Goal: Task Accomplishment & Management: Manage account settings

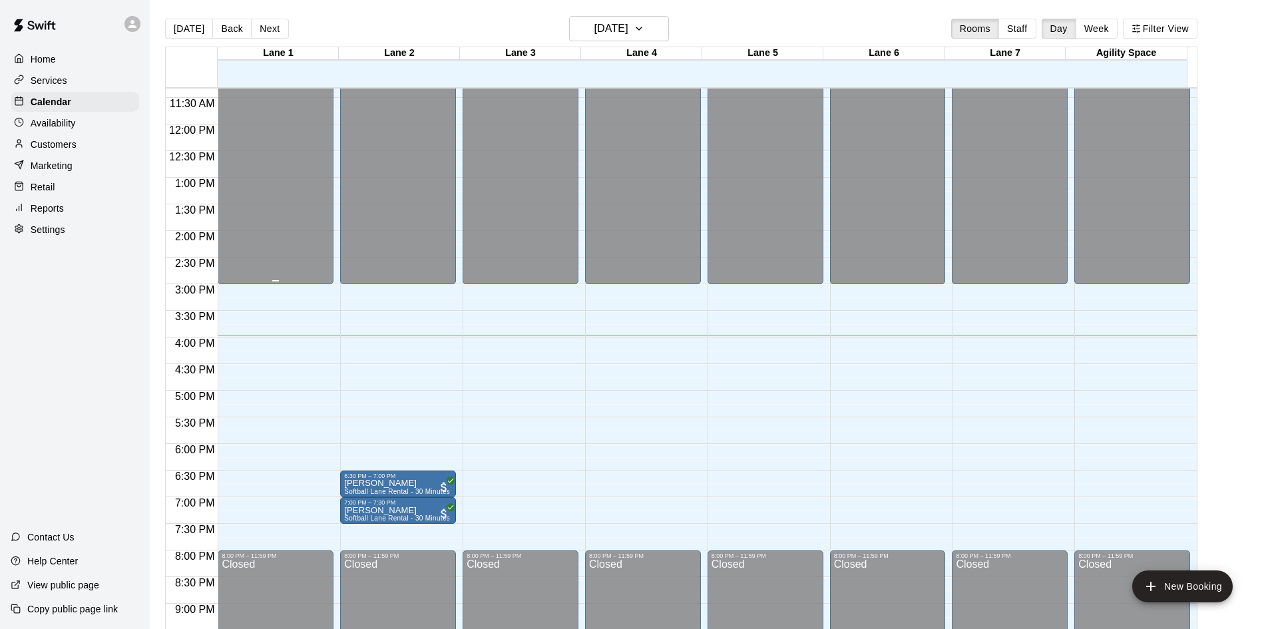
scroll to position [724, 0]
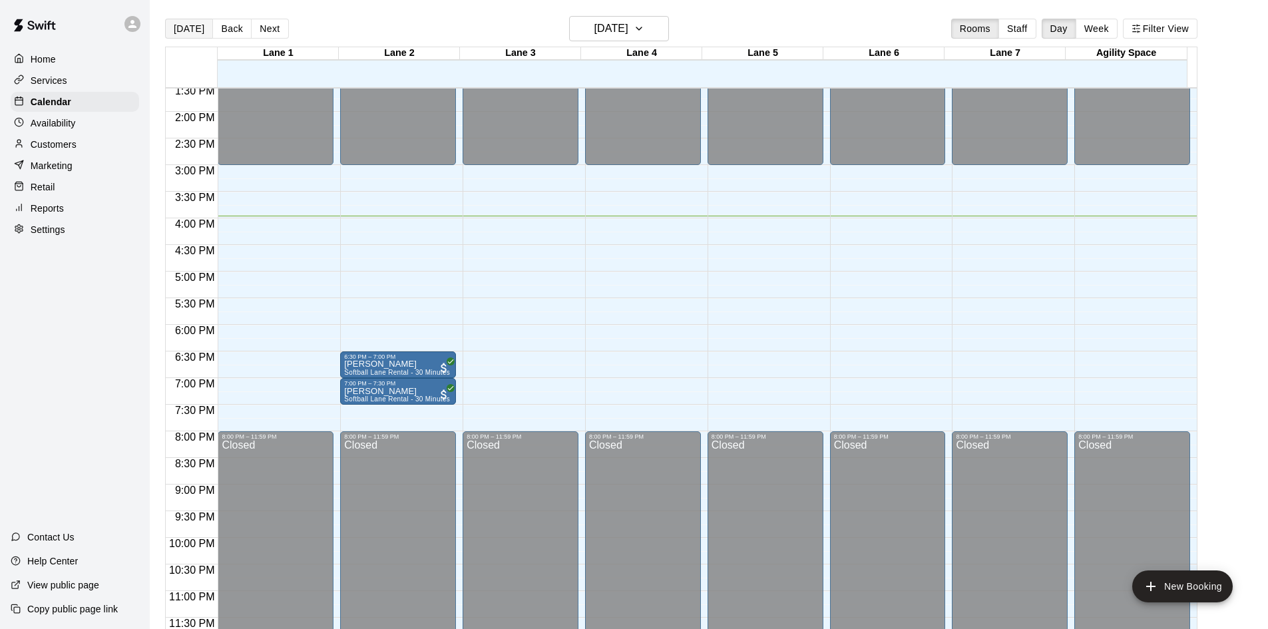
click at [183, 30] on button "[DATE]" at bounding box center [189, 29] width 48 height 20
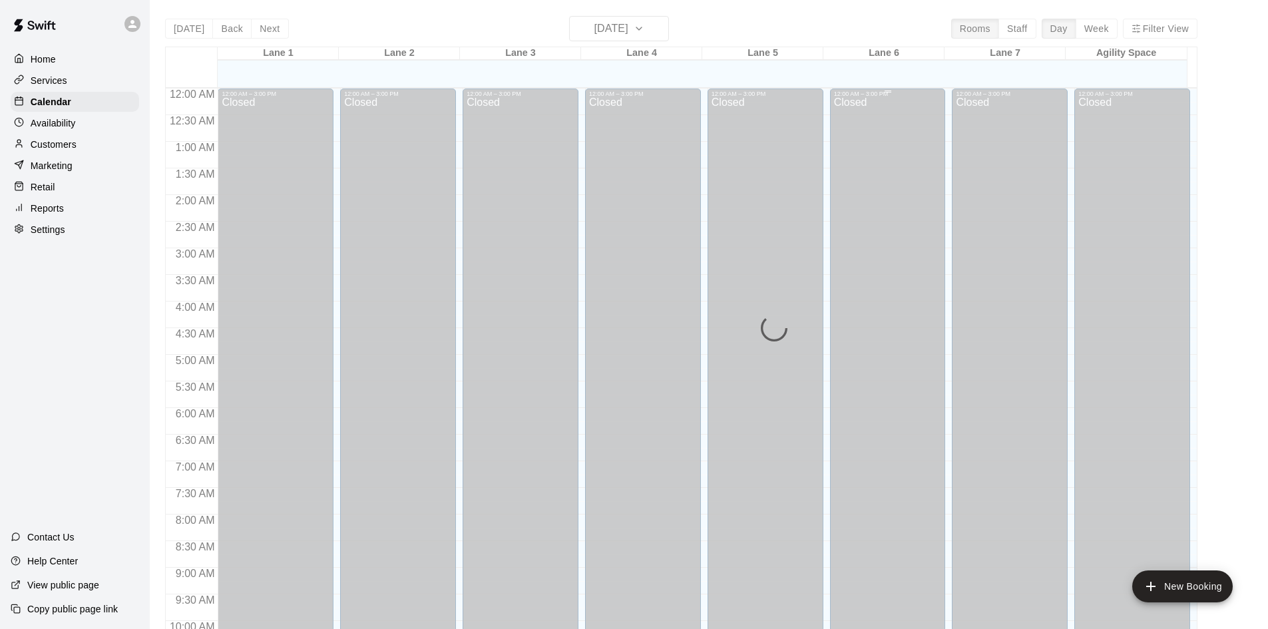
scroll to position [682, 0]
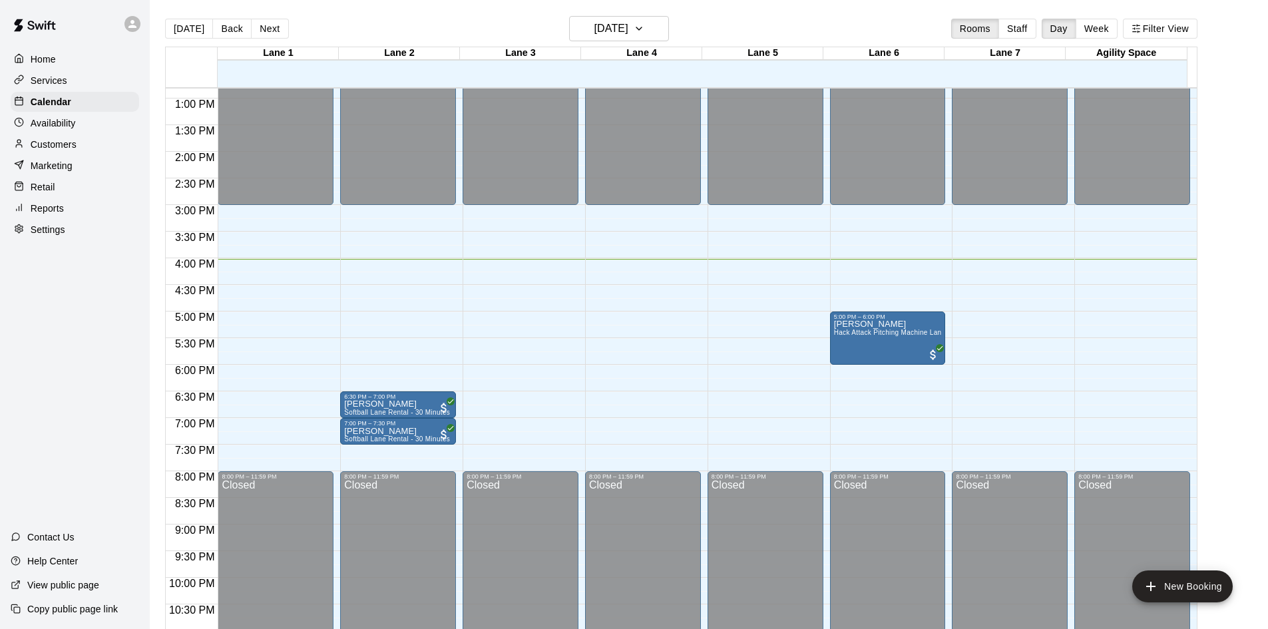
click at [55, 148] on p "Customers" at bounding box center [54, 144] width 46 height 13
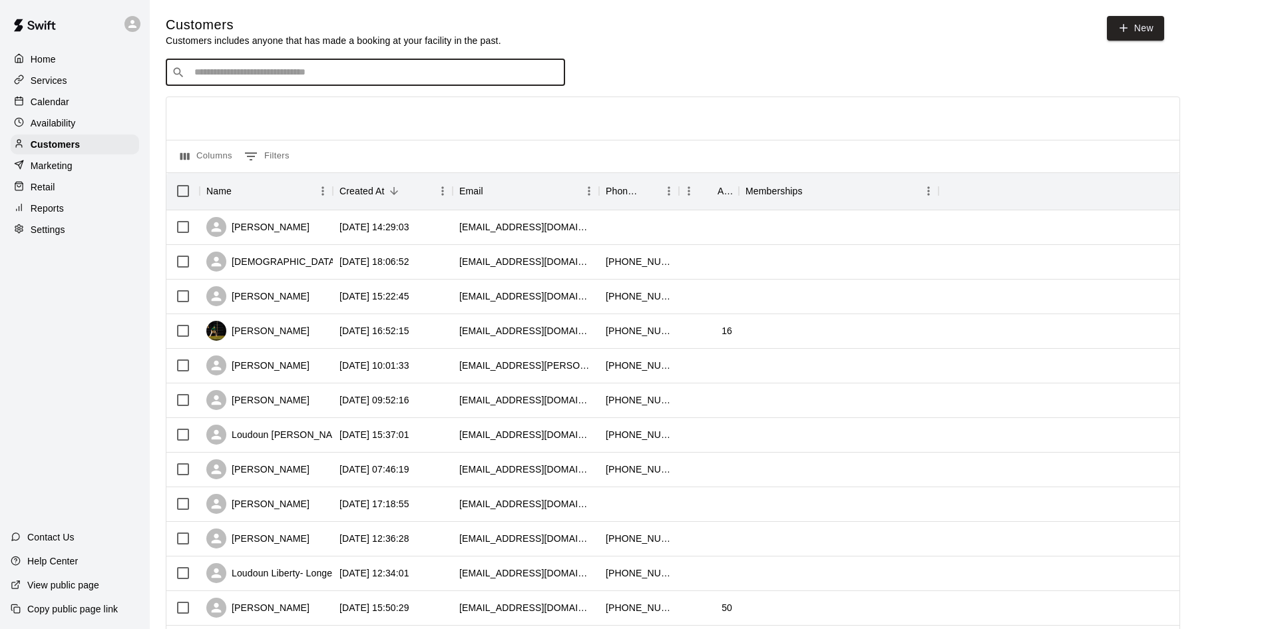
click at [334, 77] on input "Search customers by name or email" at bounding box center [374, 72] width 369 height 13
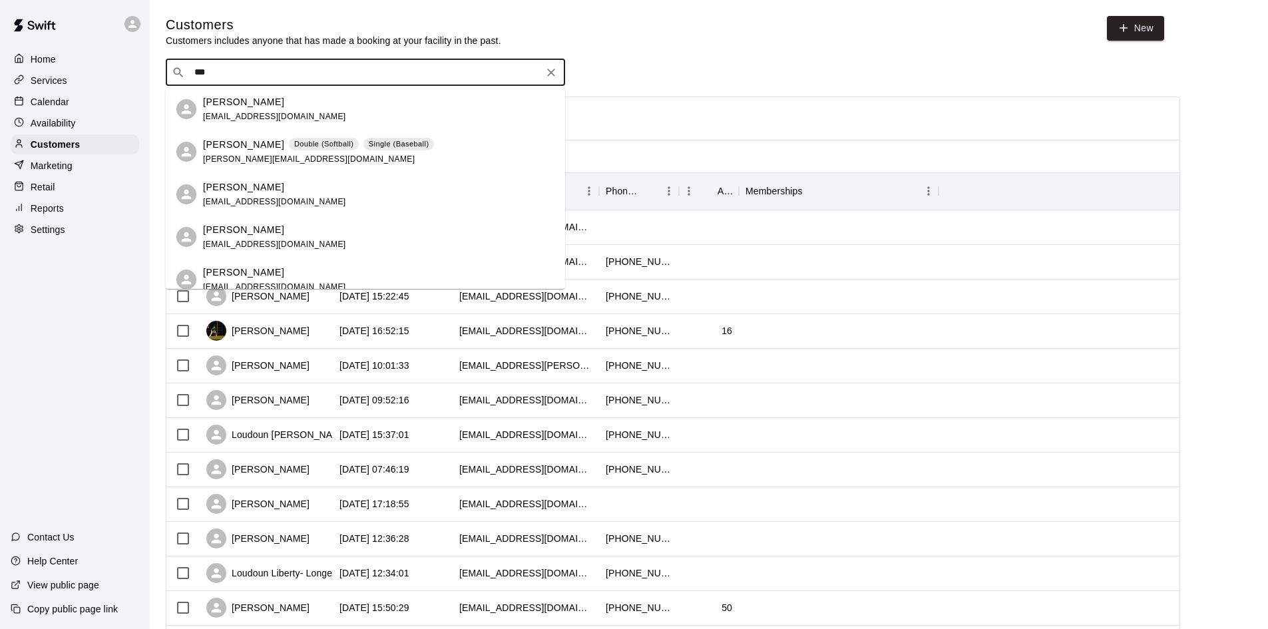
type input "****"
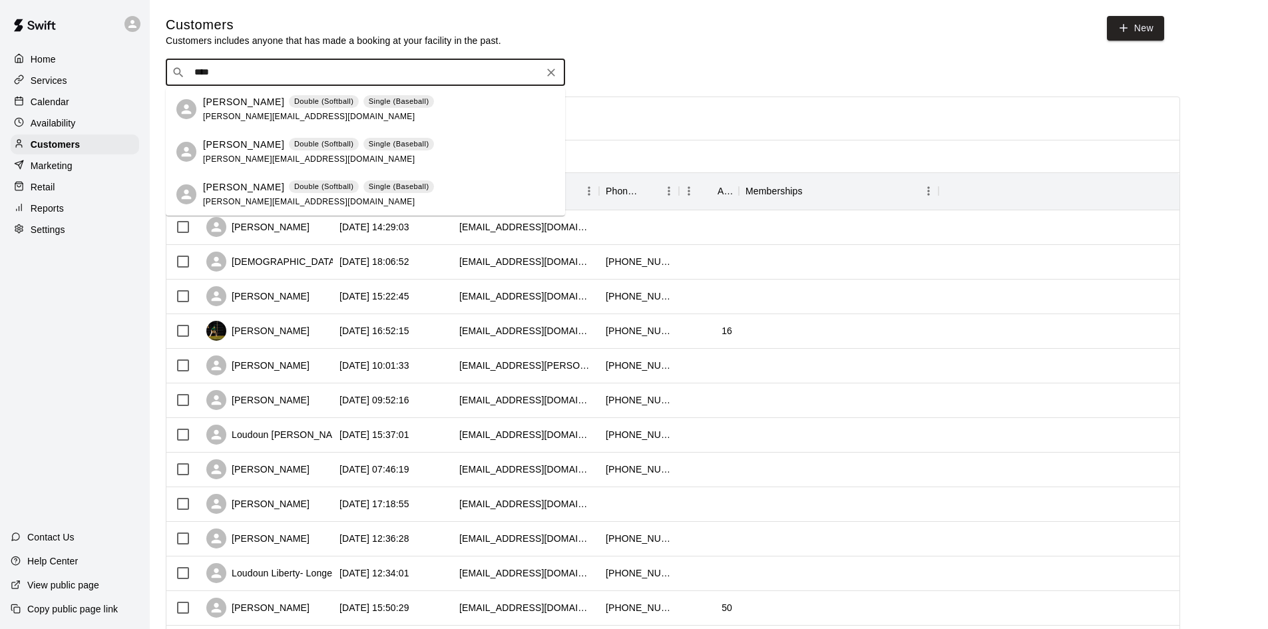
click at [430, 113] on div "[PERSON_NAME] Double (Softball) Single (Baseball) [PERSON_NAME][EMAIL_ADDRESS][…" at bounding box center [379, 109] width 352 height 29
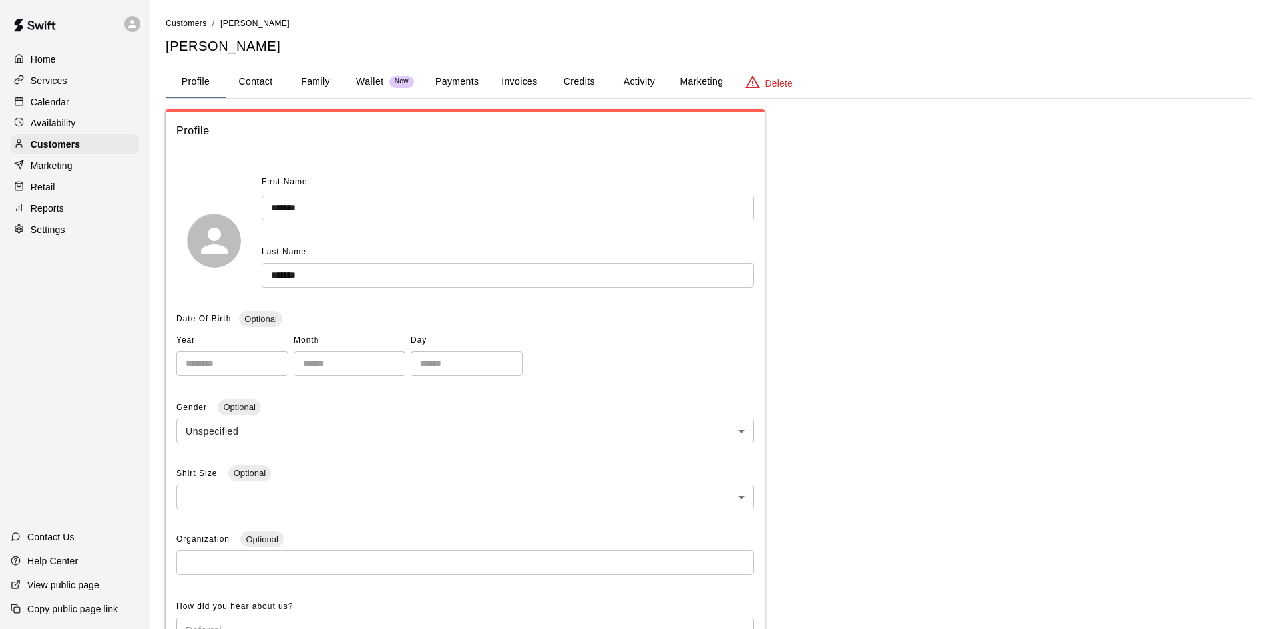
click at [634, 82] on button "Activity" at bounding box center [639, 82] width 60 height 32
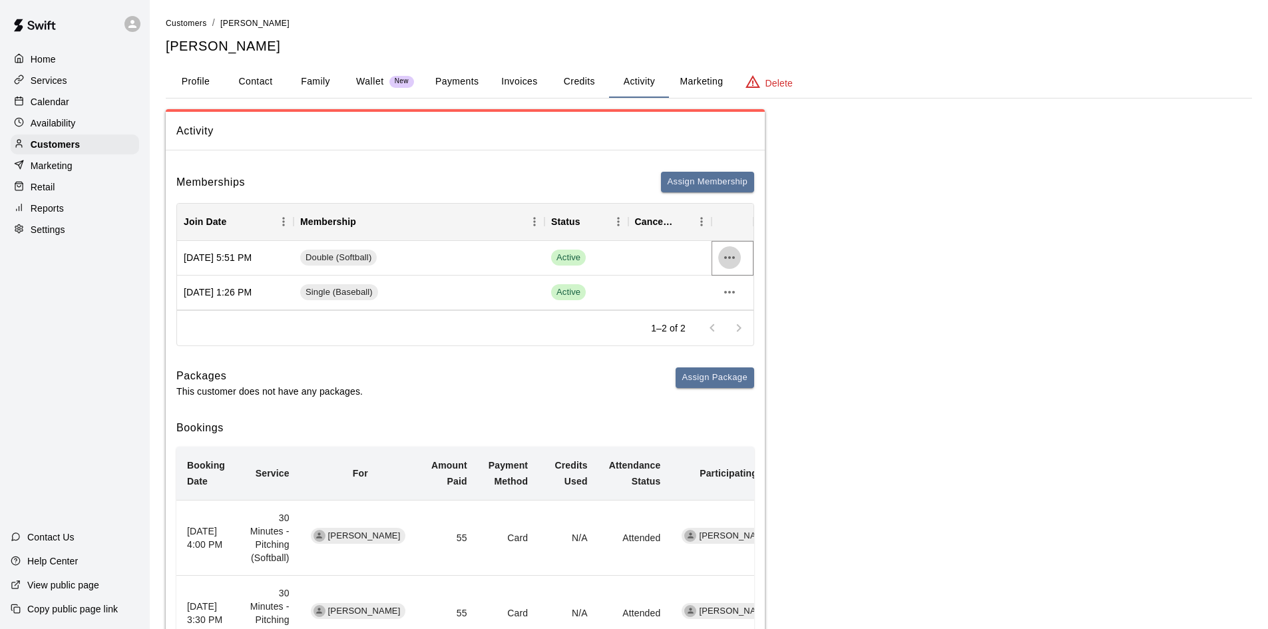
click at [737, 262] on icon "more actions" at bounding box center [730, 258] width 16 height 16
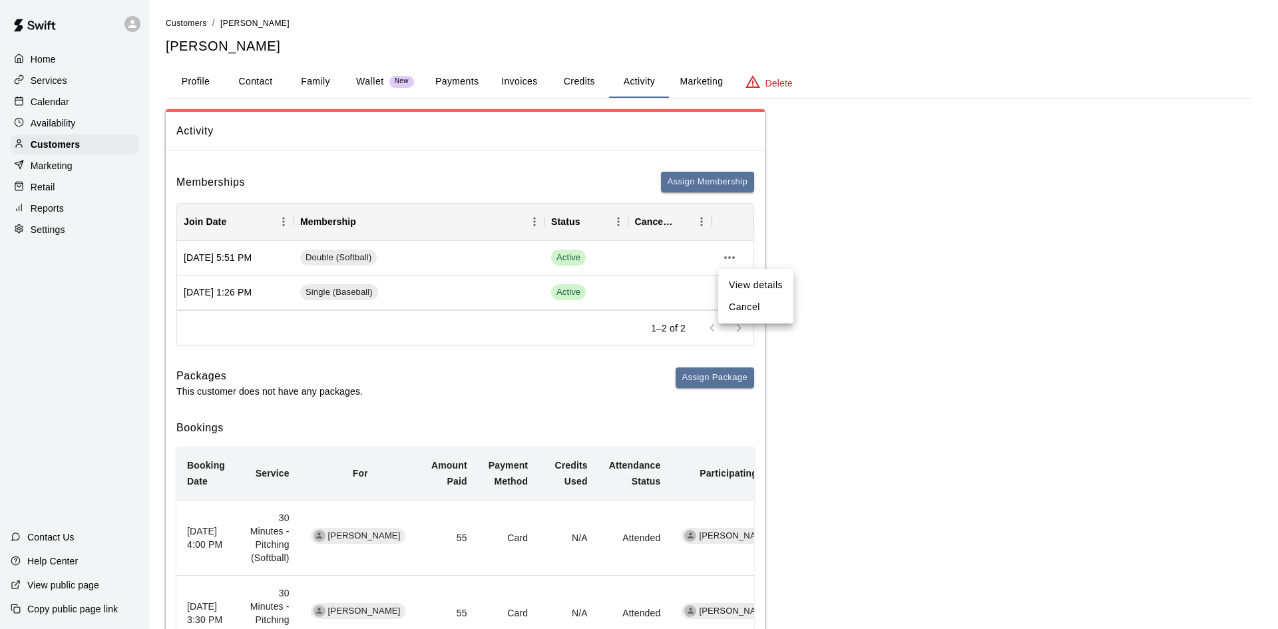
click at [741, 307] on li "Cancel" at bounding box center [755, 307] width 75 height 22
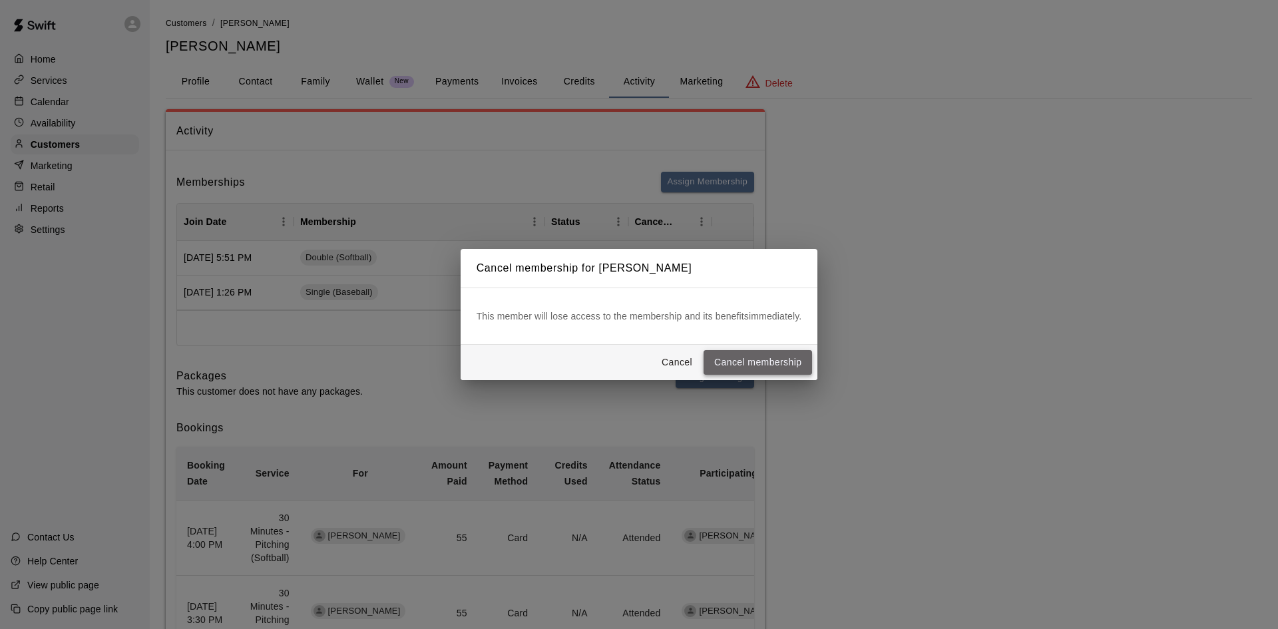
click at [741, 361] on button "Cancel membership" at bounding box center [758, 362] width 109 height 25
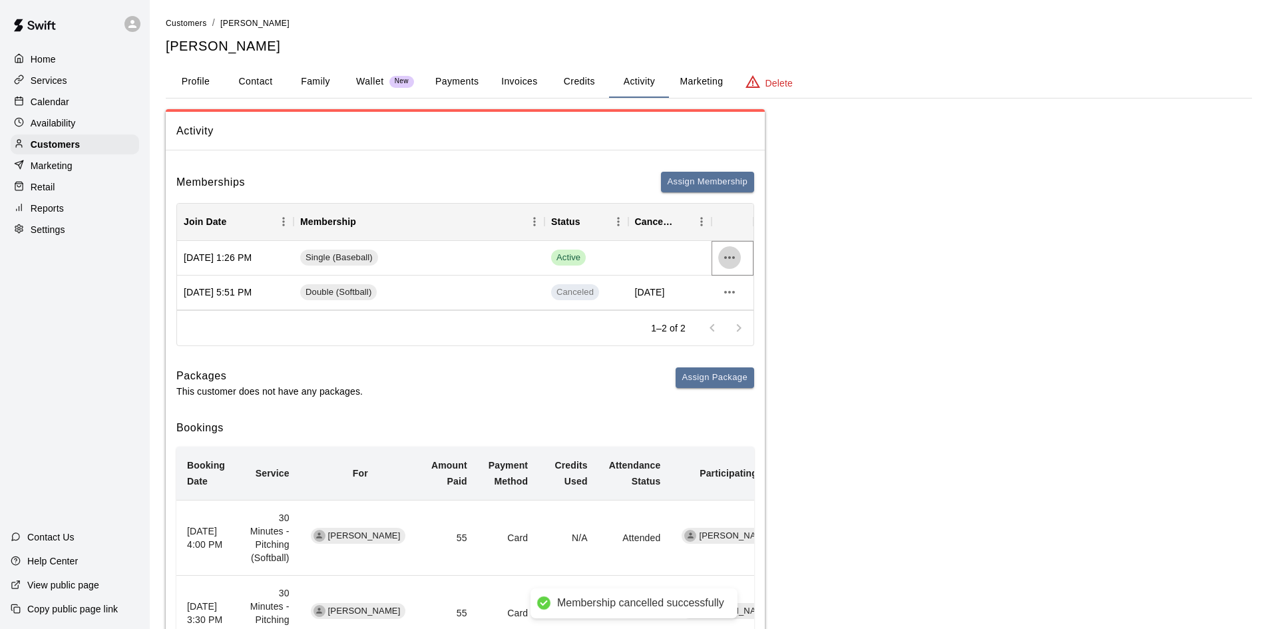
click at [733, 262] on icon "more actions" at bounding box center [730, 258] width 16 height 16
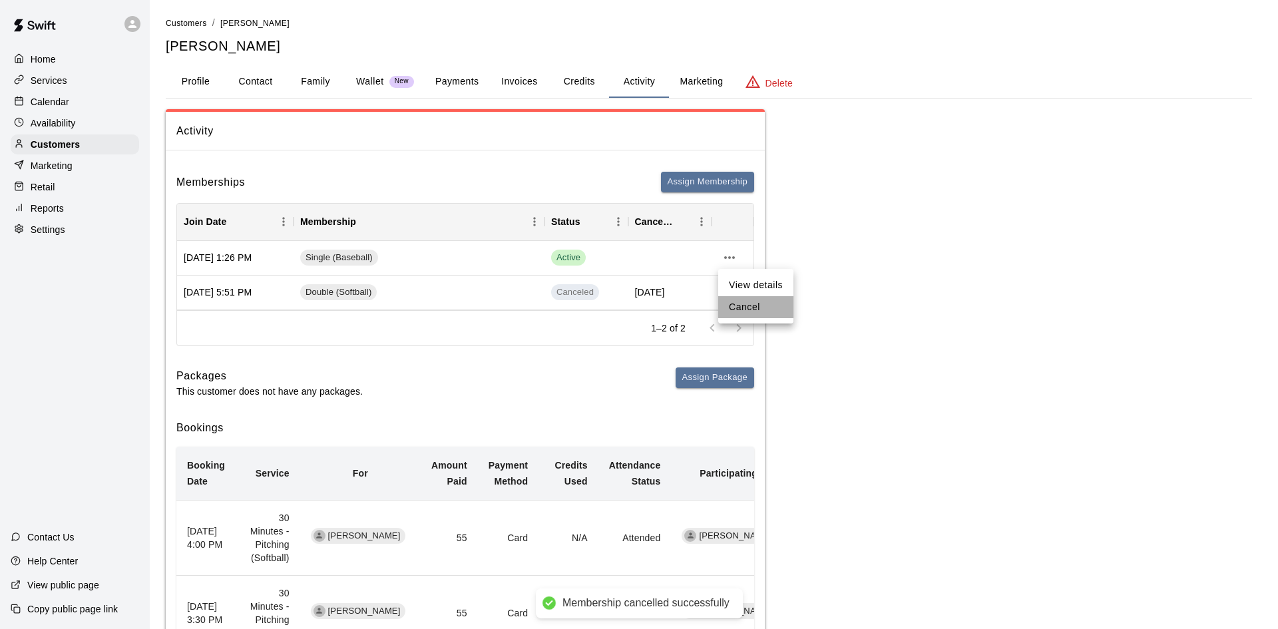
click at [733, 303] on li "Cancel" at bounding box center [755, 307] width 75 height 22
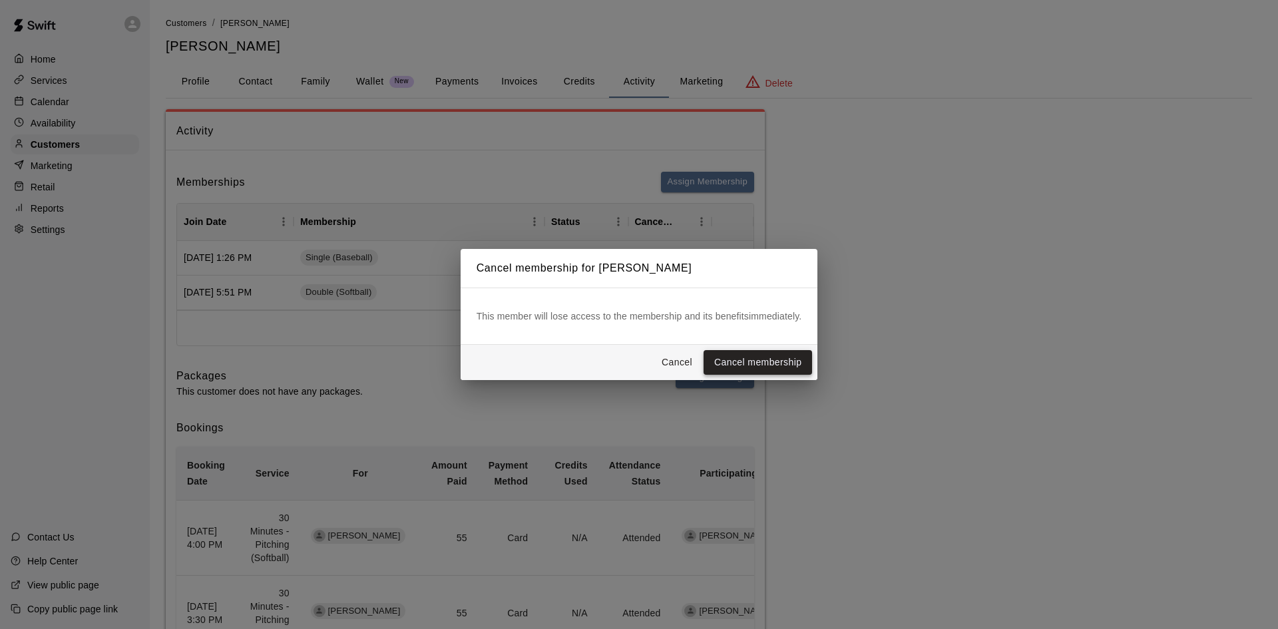
click at [754, 369] on button "Cancel membership" at bounding box center [758, 362] width 109 height 25
